Goal: Information Seeking & Learning: Get advice/opinions

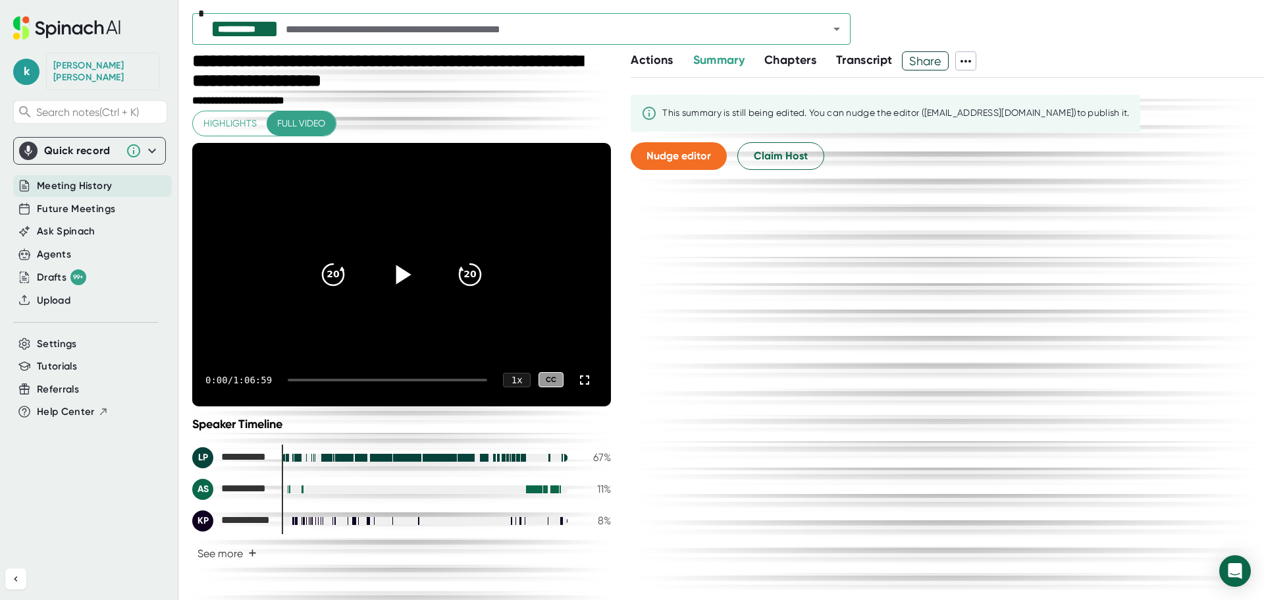
click at [396, 275] on icon at bounding box center [403, 274] width 15 height 19
click at [509, 381] on div "1 x" at bounding box center [516, 379] width 29 height 15
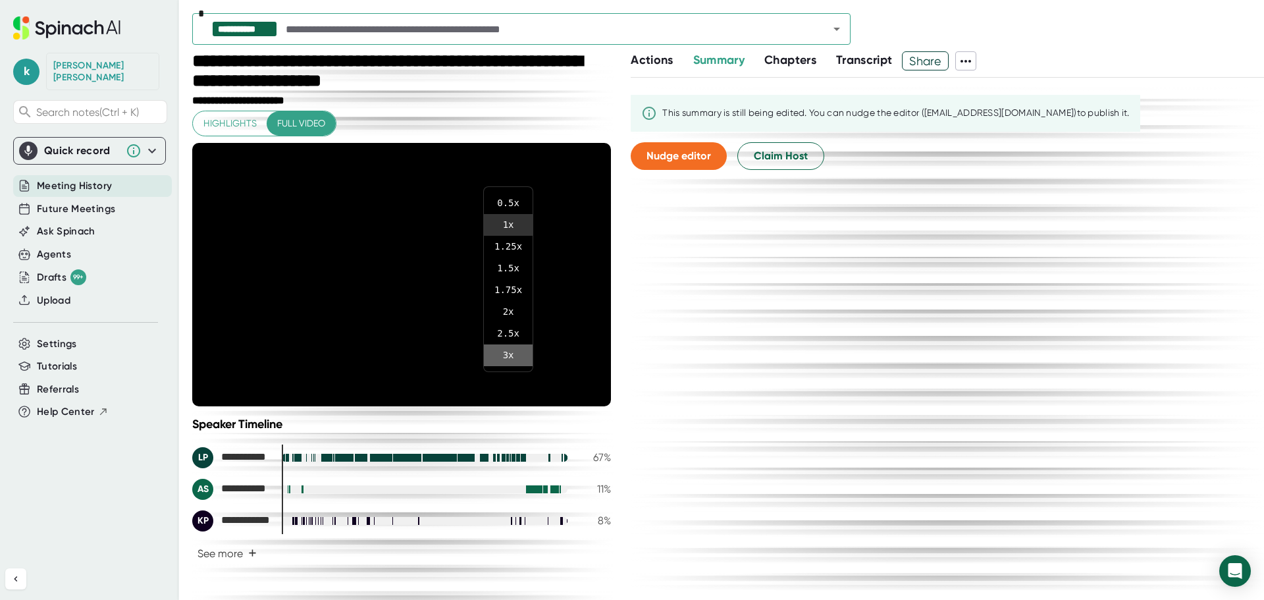
click at [513, 350] on li "3 x" at bounding box center [508, 355] width 49 height 22
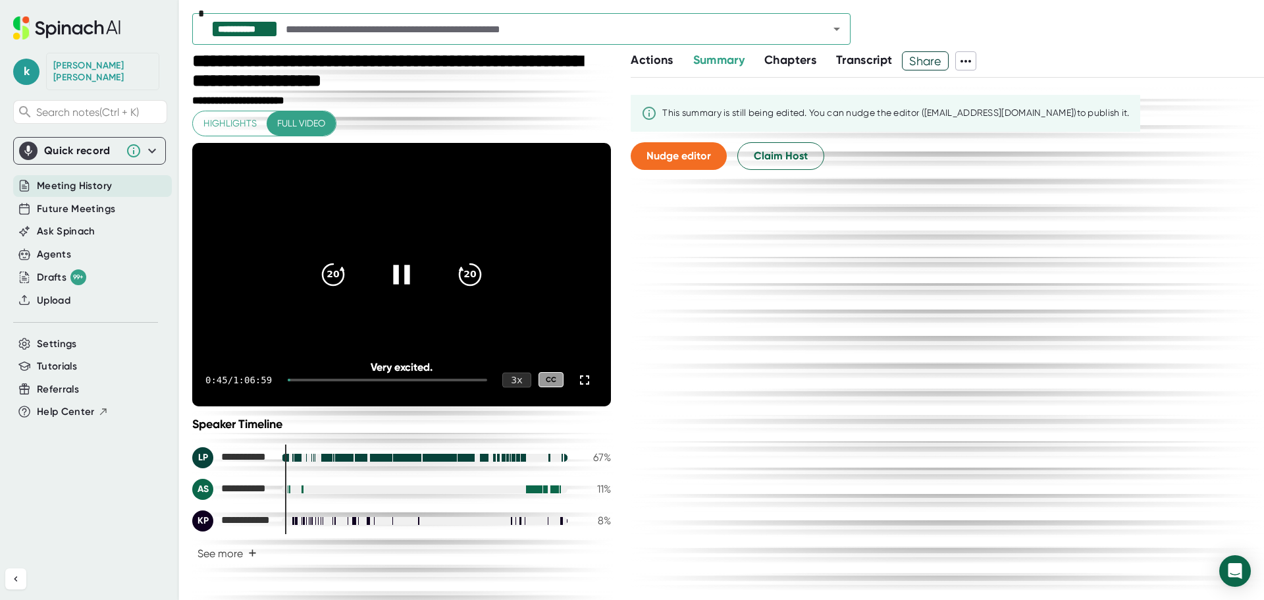
click at [508, 384] on div "3 x" at bounding box center [516, 379] width 29 height 15
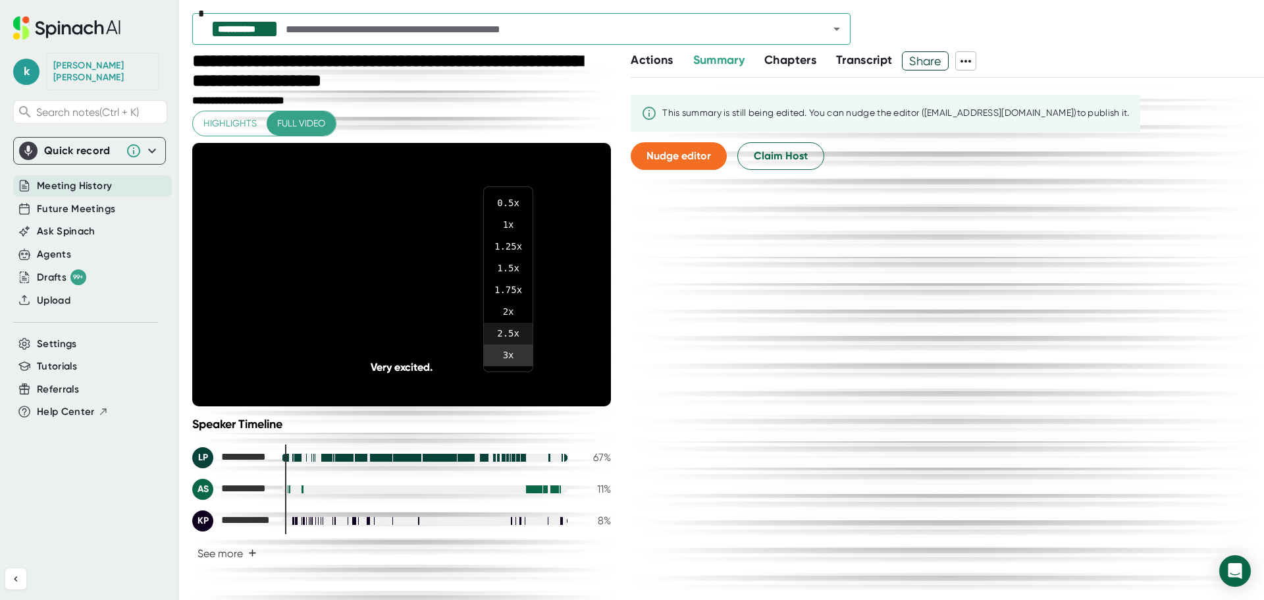
click at [510, 330] on li "2.5 x" at bounding box center [508, 334] width 49 height 22
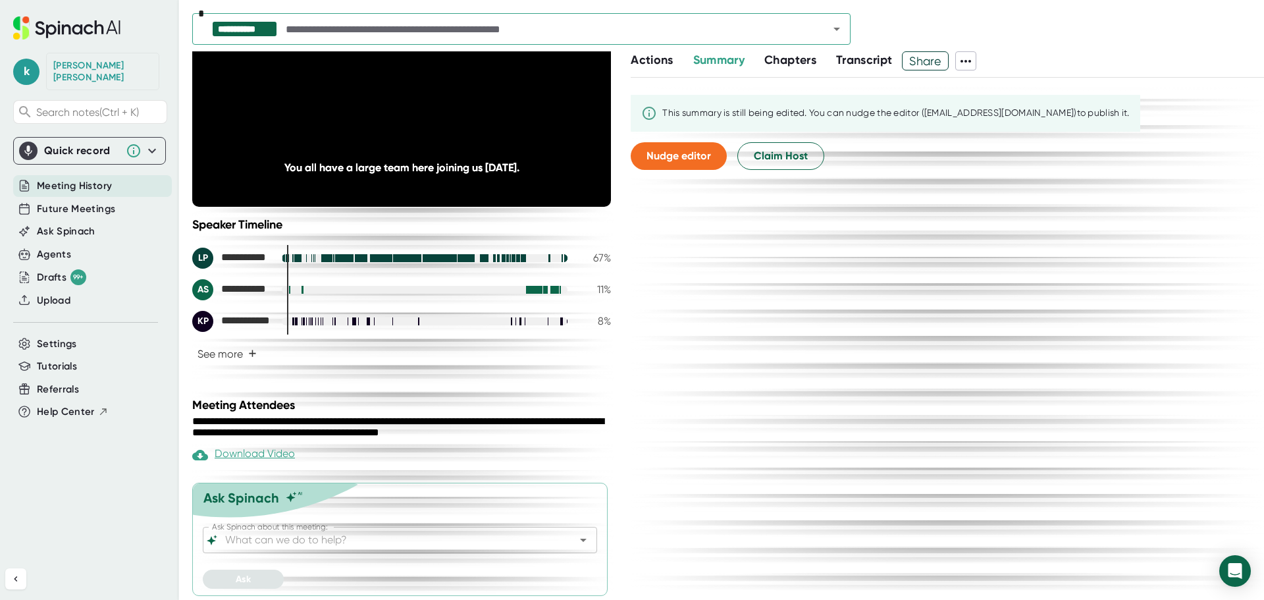
scroll to position [202, 0]
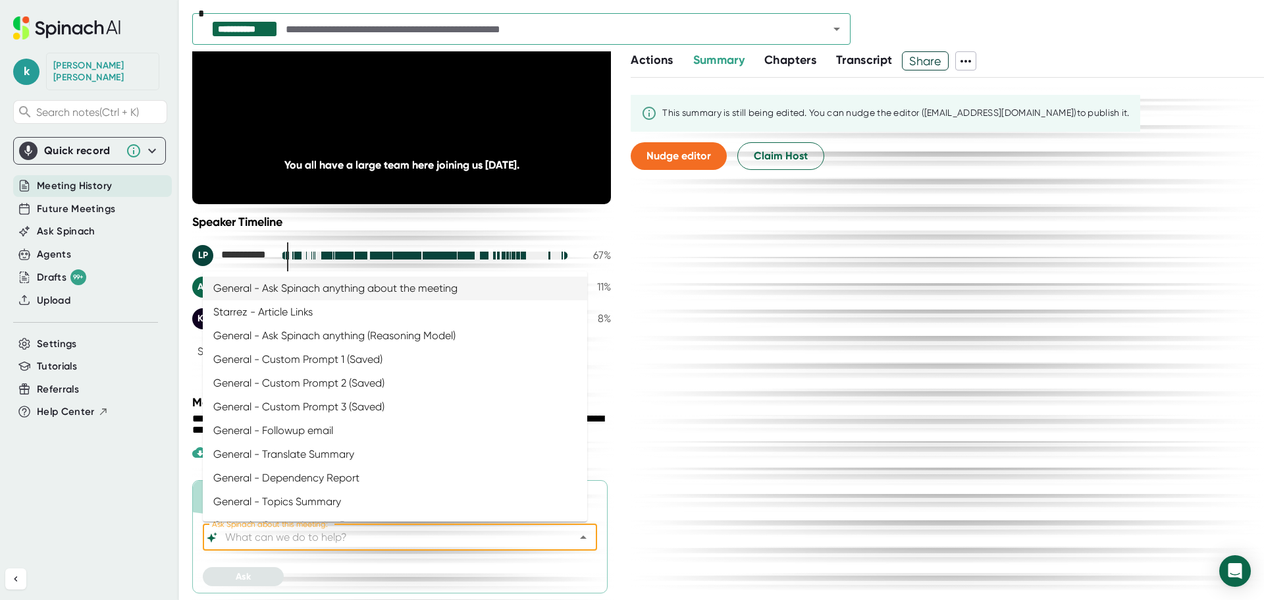
click at [365, 546] on div "Ask Spinach about this meeting:" at bounding box center [400, 537] width 394 height 26
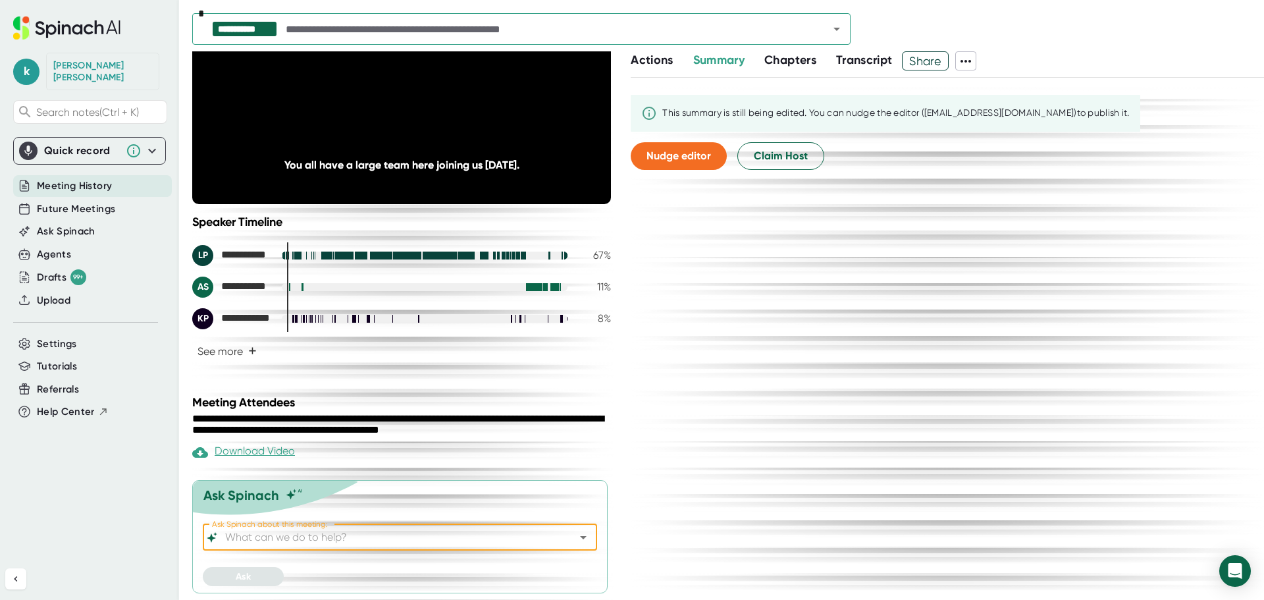
click at [367, 540] on input "Ask Spinach about this meeting:" at bounding box center [389, 537] width 332 height 18
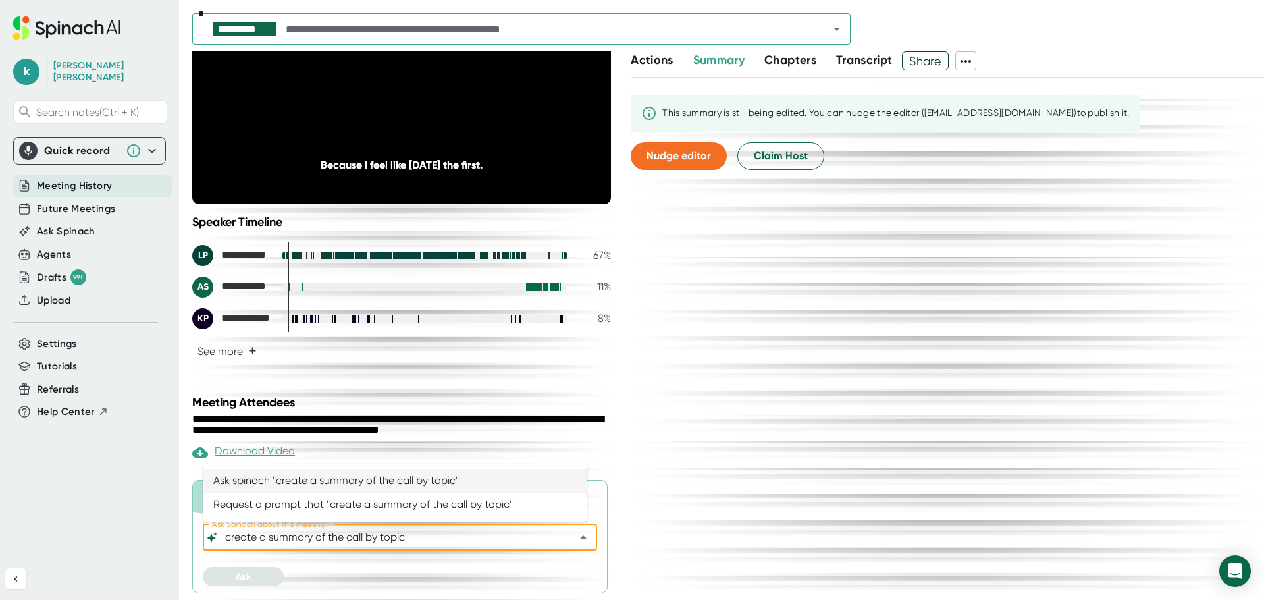
type input "General - Ask Spinach anything about the meeting"
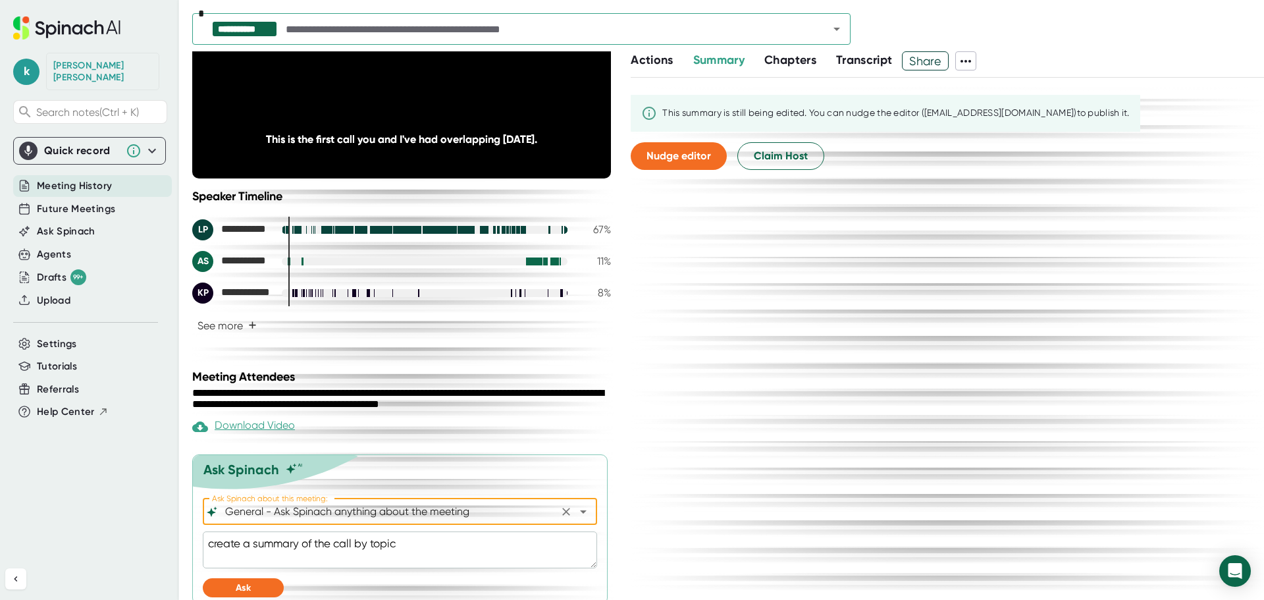
scroll to position [239, 0]
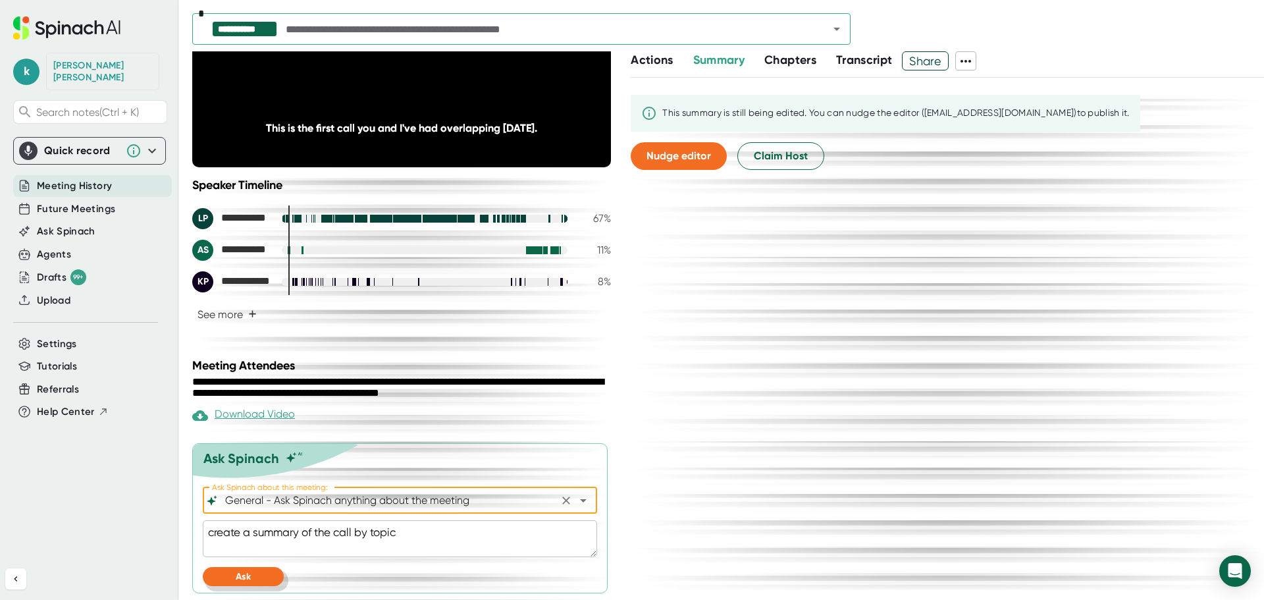
type textarea "x"
type input "General - Ask Spinach anything about the meeting"
click at [258, 585] on button "Ask" at bounding box center [243, 576] width 81 height 19
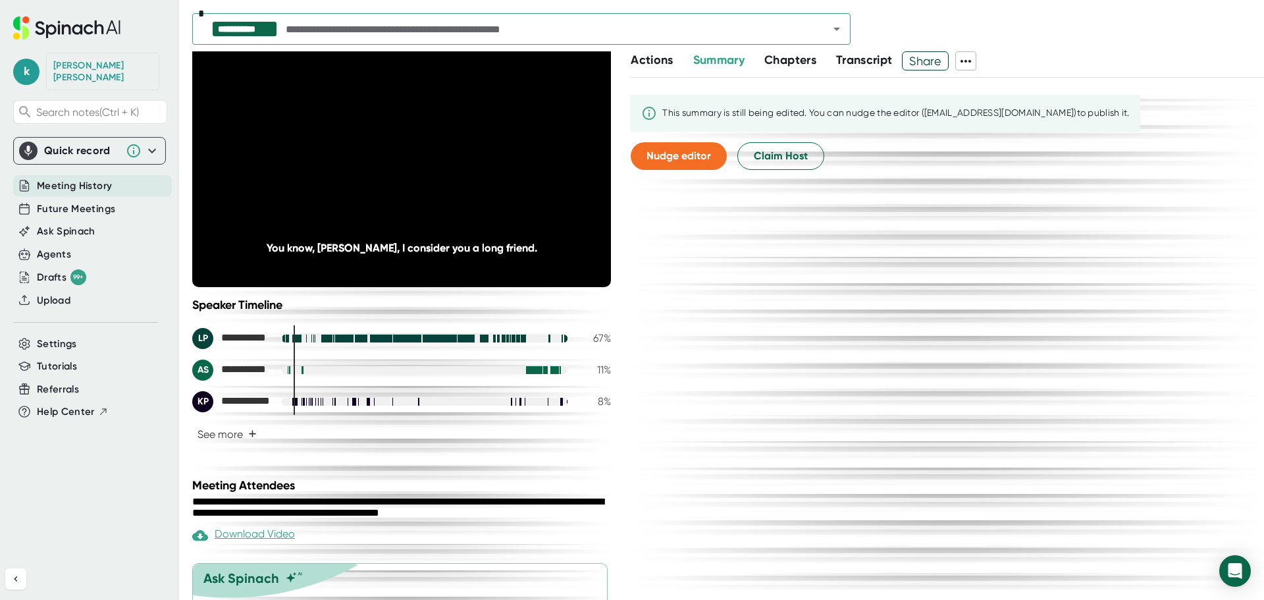
scroll to position [0, 0]
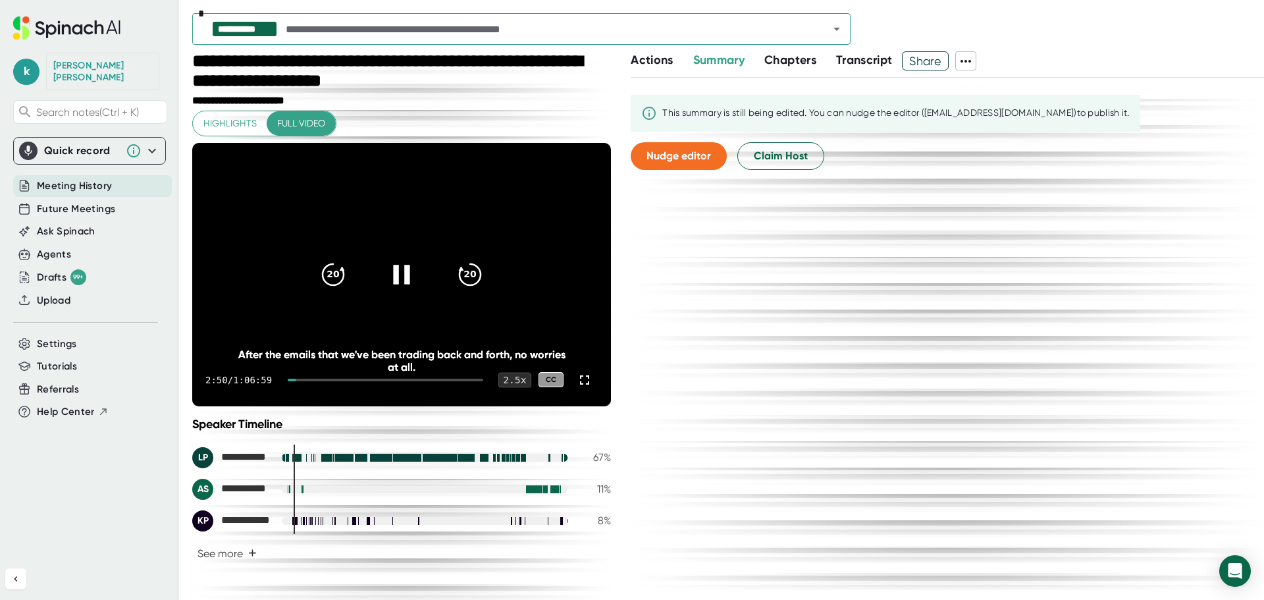
click at [502, 379] on div "2.5 x" at bounding box center [514, 379] width 33 height 15
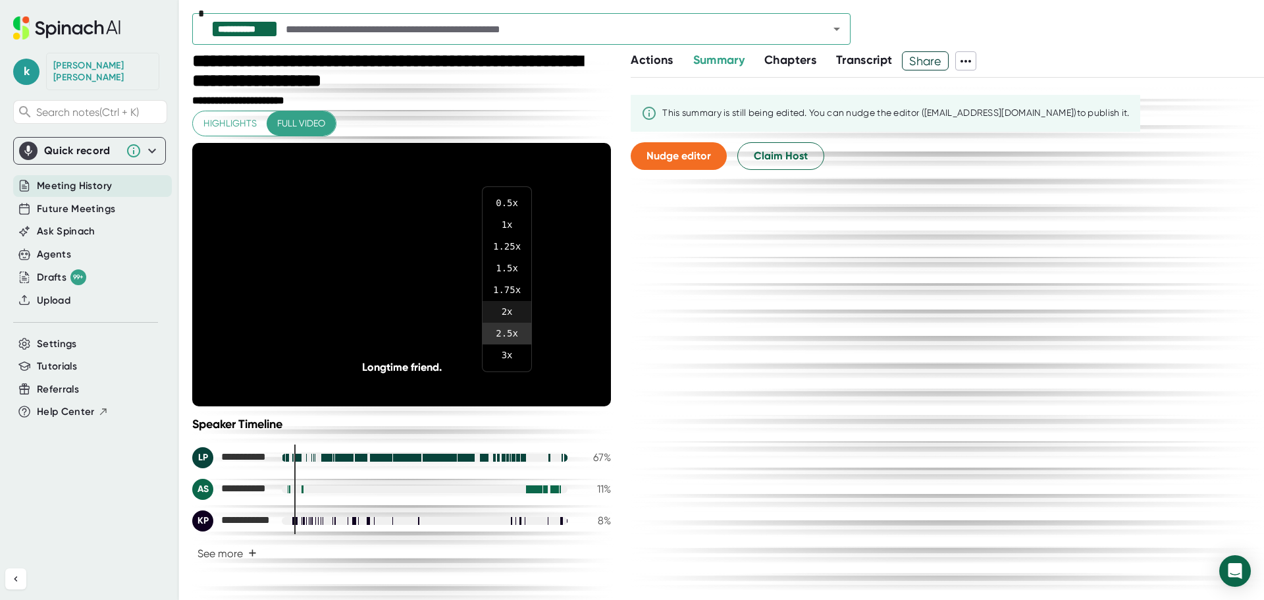
click at [512, 306] on li "2 x" at bounding box center [507, 312] width 49 height 22
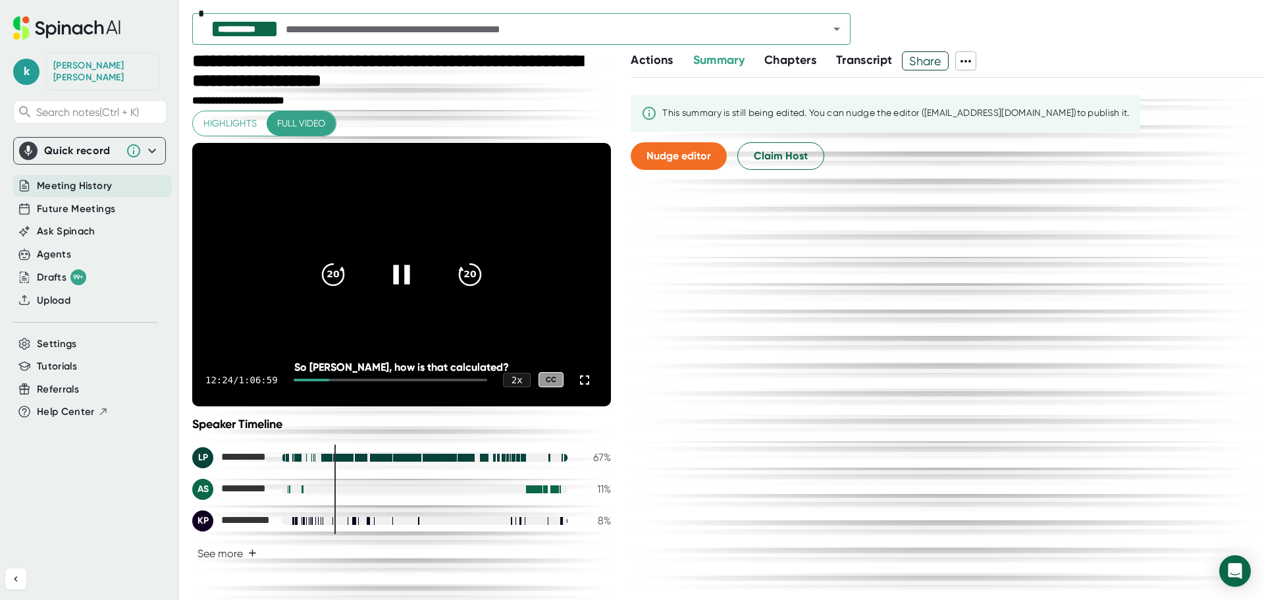
click at [394, 280] on icon at bounding box center [401, 274] width 16 height 19
click at [391, 273] on icon at bounding box center [401, 273] width 33 height 33
click at [329, 286] on icon "20" at bounding box center [333, 273] width 33 height 33
click at [328, 286] on icon "20" at bounding box center [333, 273] width 33 height 33
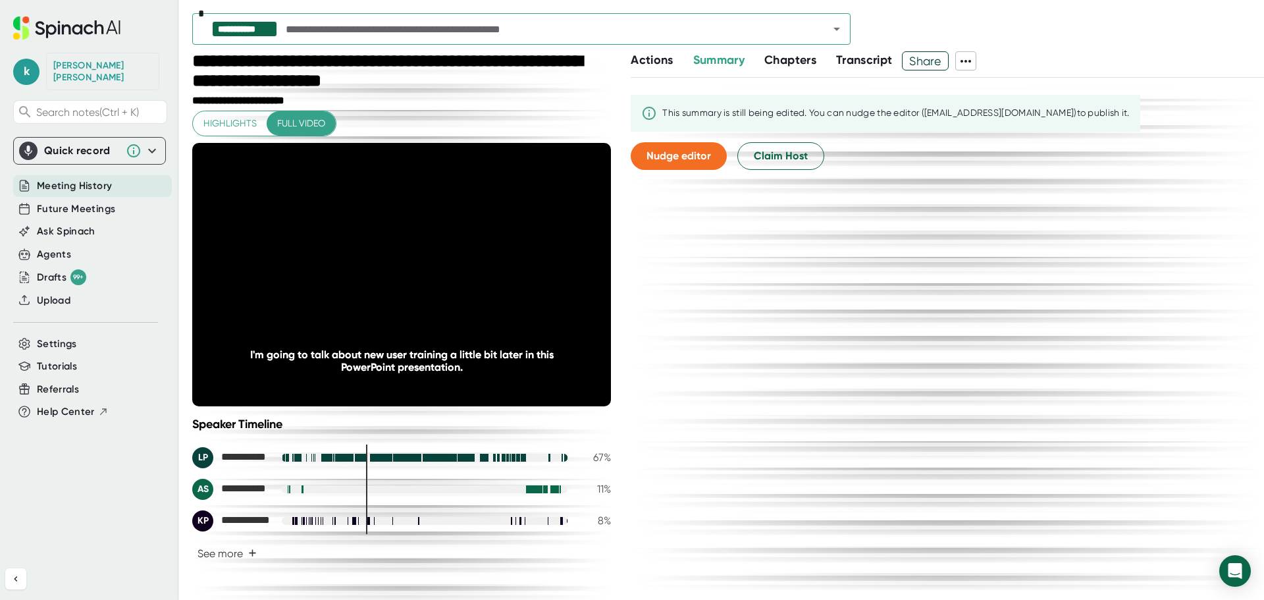
type textarea "x"
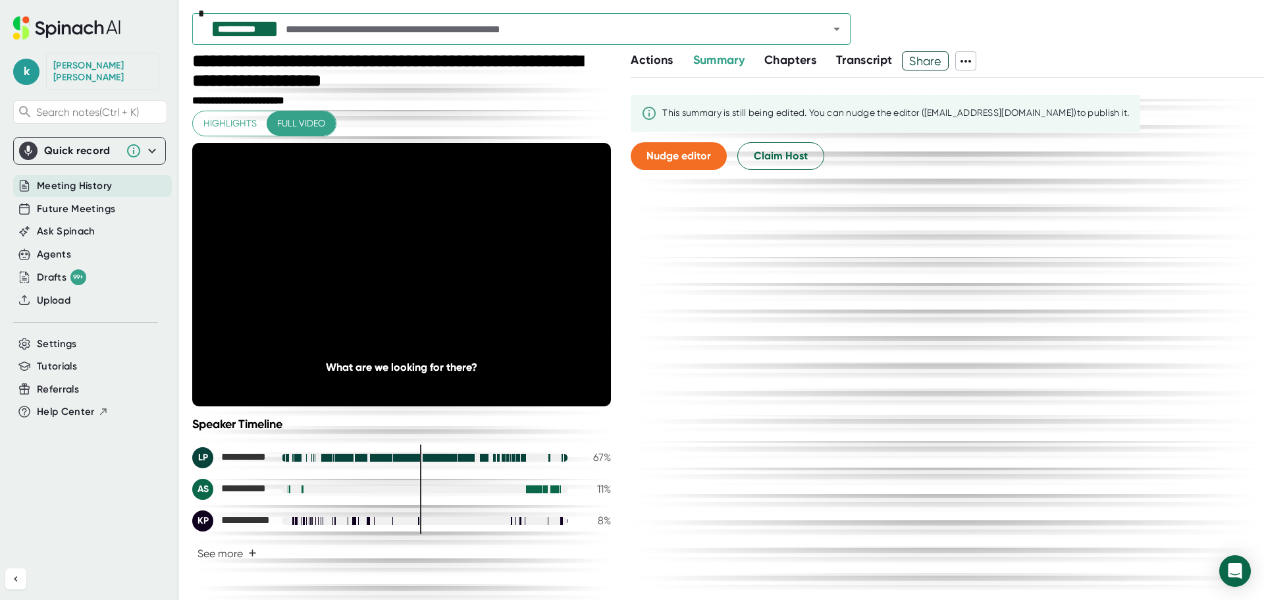
click at [856, 448] on div "This summary is still being edited. You can nudge the editor ([EMAIL_ADDRESS][D…" at bounding box center [947, 338] width 633 height 521
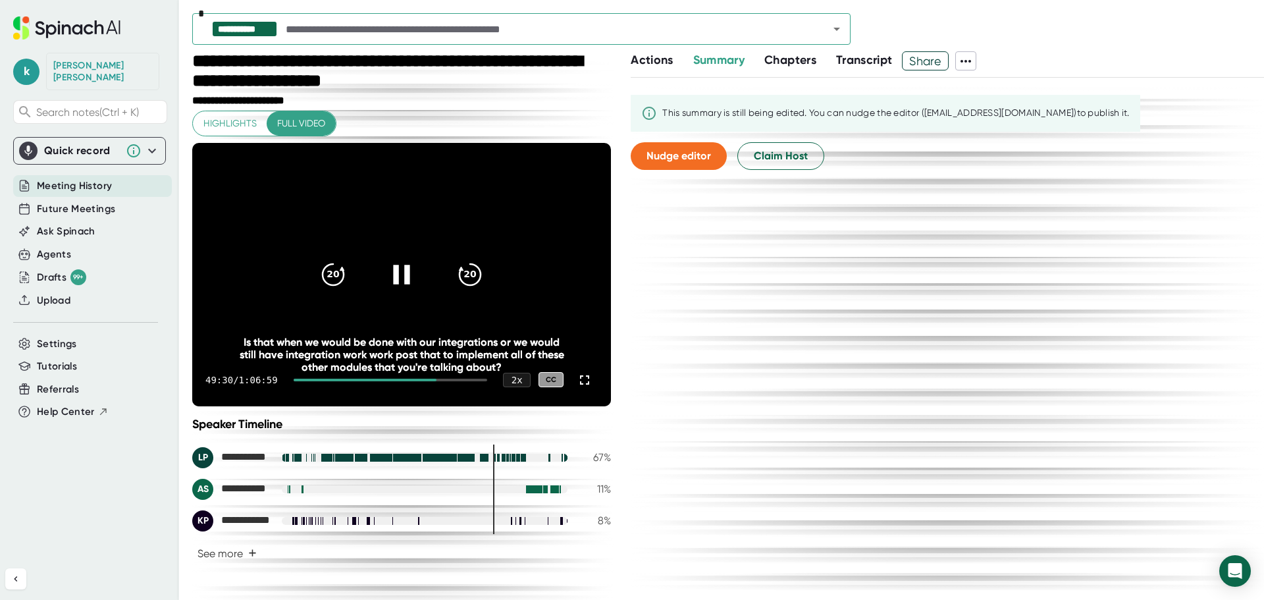
click at [393, 282] on icon at bounding box center [401, 274] width 16 height 19
